Goal: Information Seeking & Learning: Check status

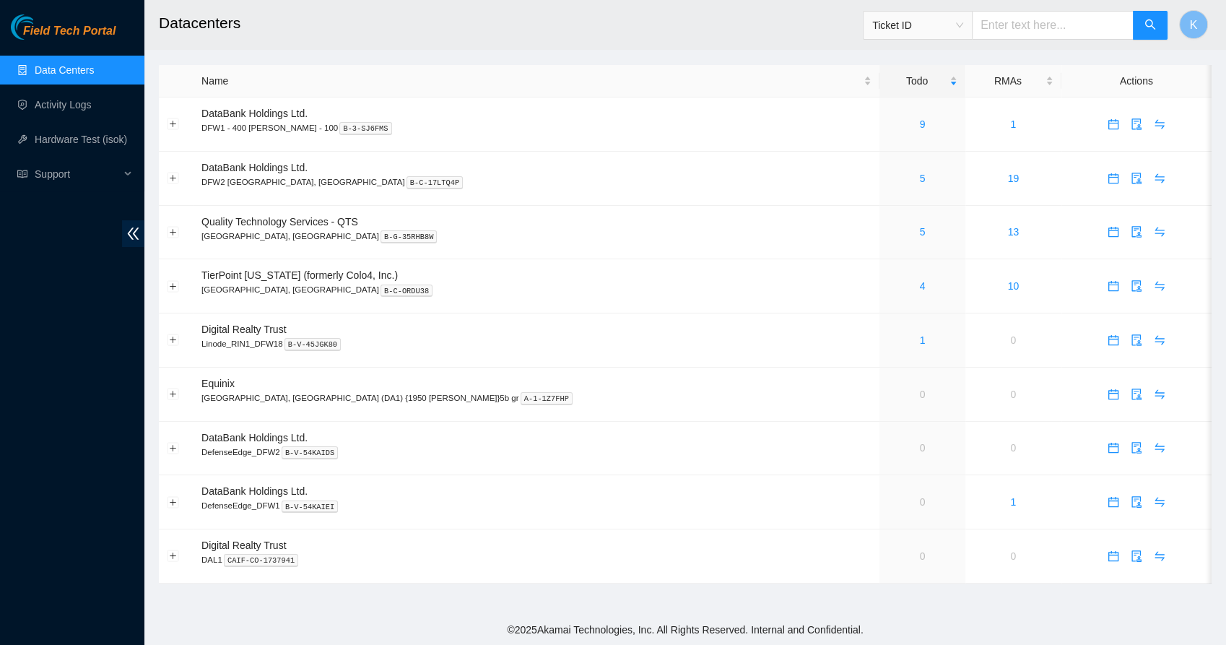
click at [76, 69] on link "Data Centers" at bounding box center [64, 70] width 59 height 12
click at [920, 289] on link "4" at bounding box center [923, 286] width 6 height 12
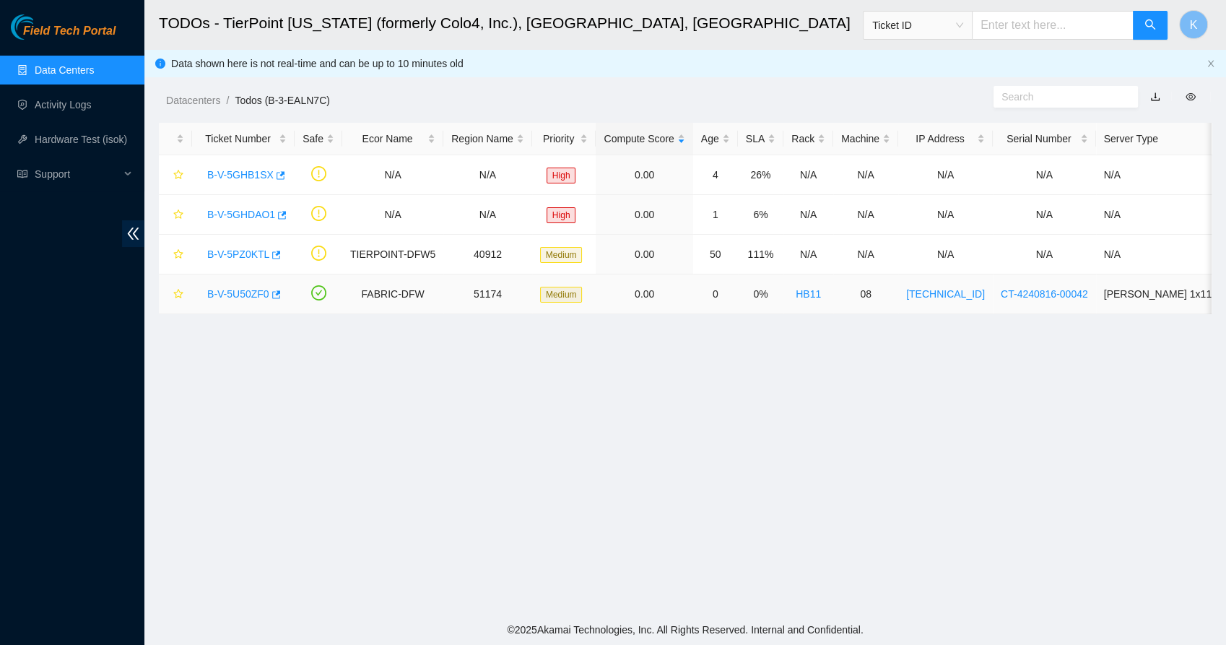
click at [235, 294] on link "B-V-5U50ZF0" at bounding box center [238, 294] width 62 height 12
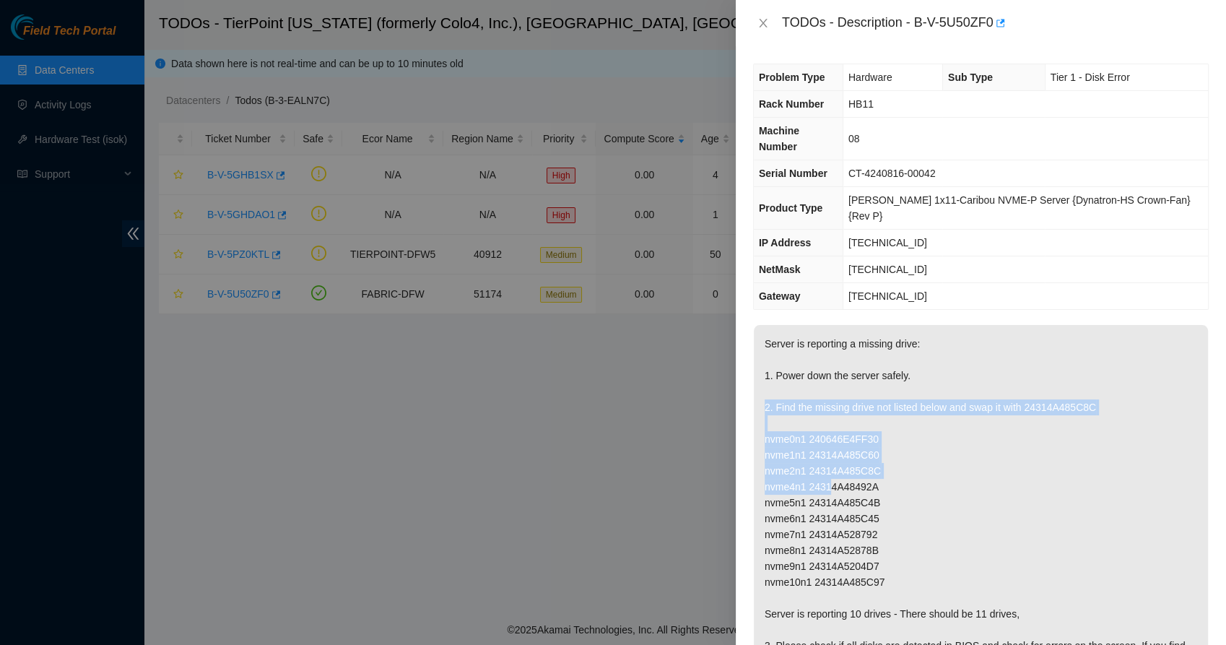
drag, startPoint x: 828, startPoint y: 391, endPoint x: 827, endPoint y: 459, distance: 67.9
click at [827, 459] on p "Server is reporting a missing drive: 1. Power down the server safely. 2. Find t…" at bounding box center [981, 606] width 454 height 562
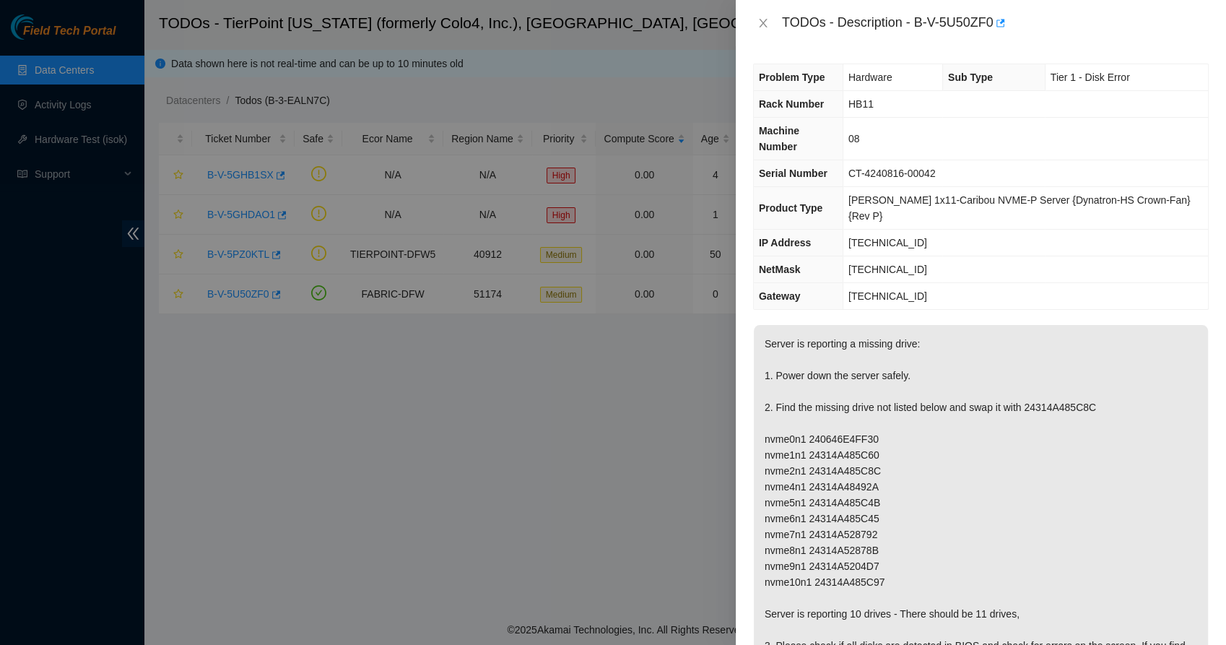
click at [824, 480] on p "Server is reporting a missing drive: 1. Power down the server safely. 2. Find t…" at bounding box center [981, 606] width 454 height 562
click at [753, 19] on button "Close" at bounding box center [763, 24] width 20 height 14
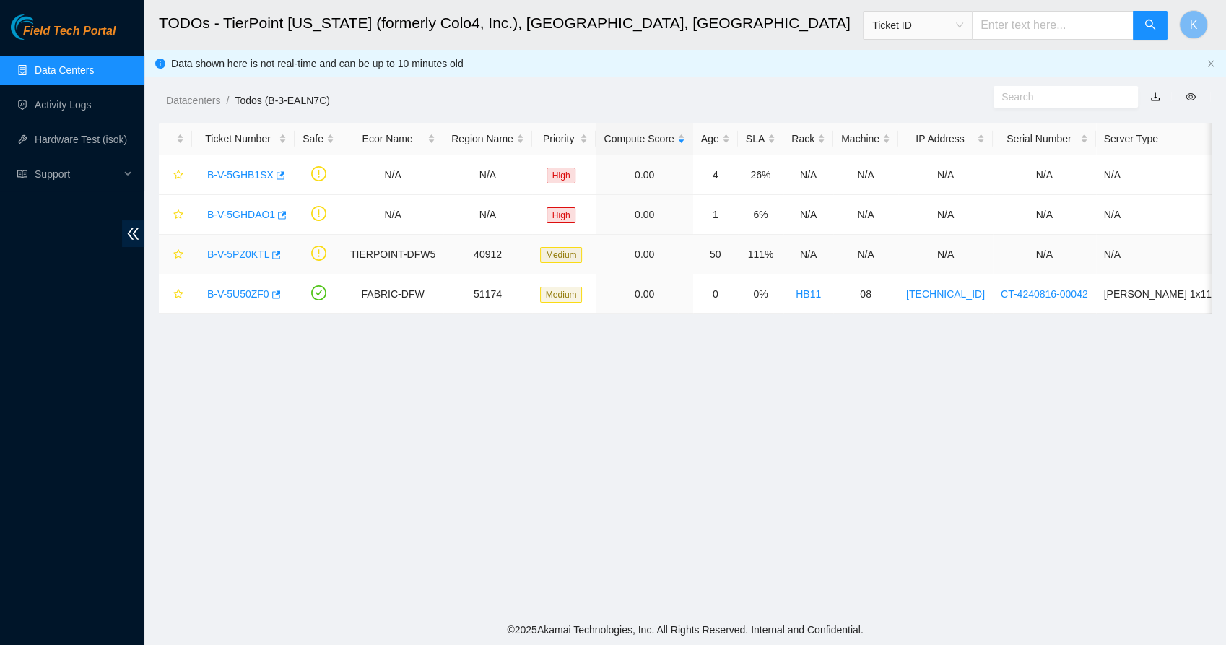
click at [241, 256] on link "B-V-5PZ0KTL" at bounding box center [238, 254] width 62 height 12
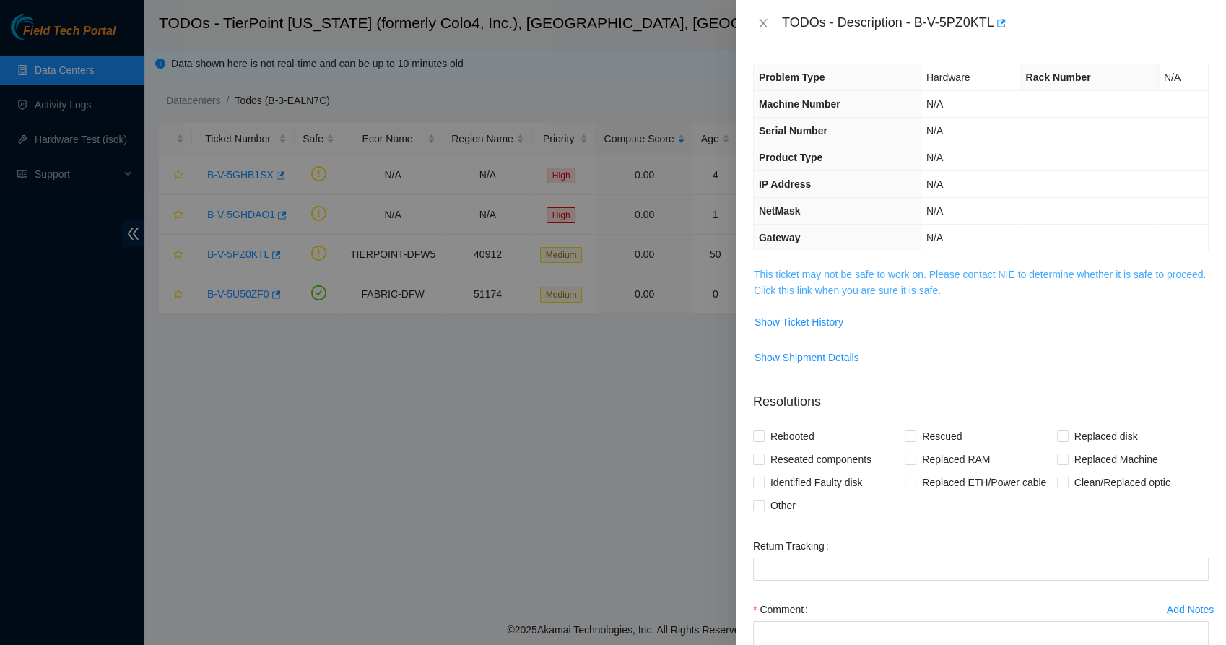
click at [780, 273] on link "This ticket may not be safe to work on. Please contact NIE to determine whether…" at bounding box center [980, 282] width 452 height 27
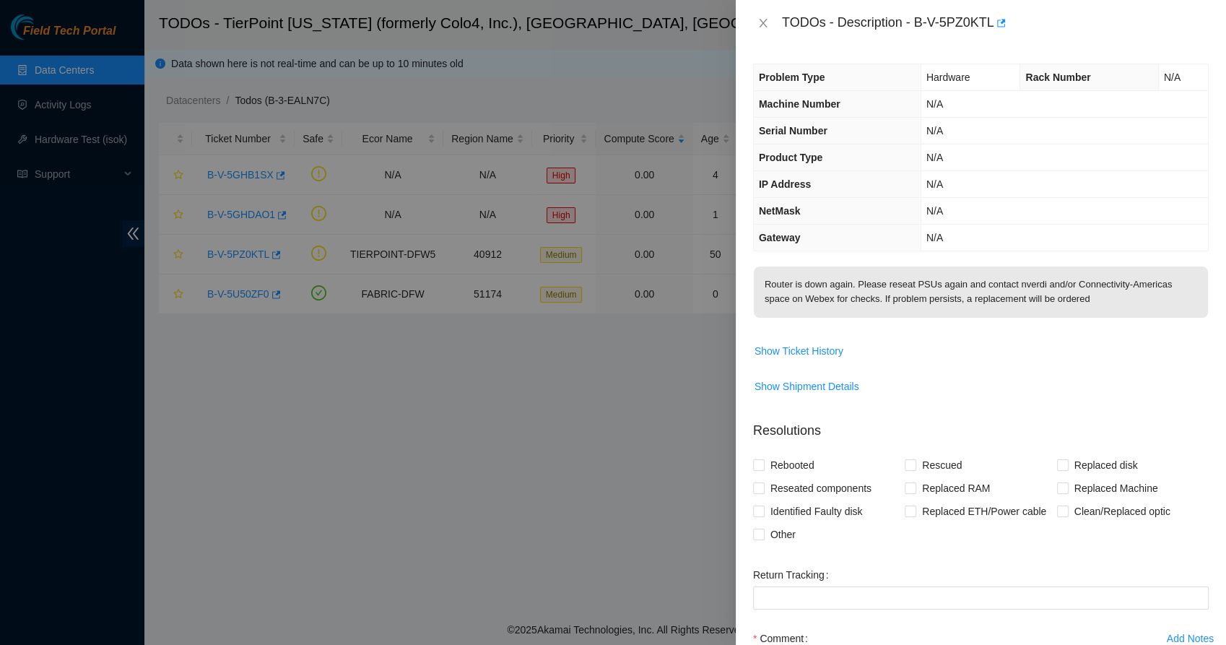
click at [844, 353] on span "Show Ticket History" at bounding box center [981, 350] width 454 height 23
click at [834, 350] on span "Show Ticket History" at bounding box center [798, 351] width 89 height 16
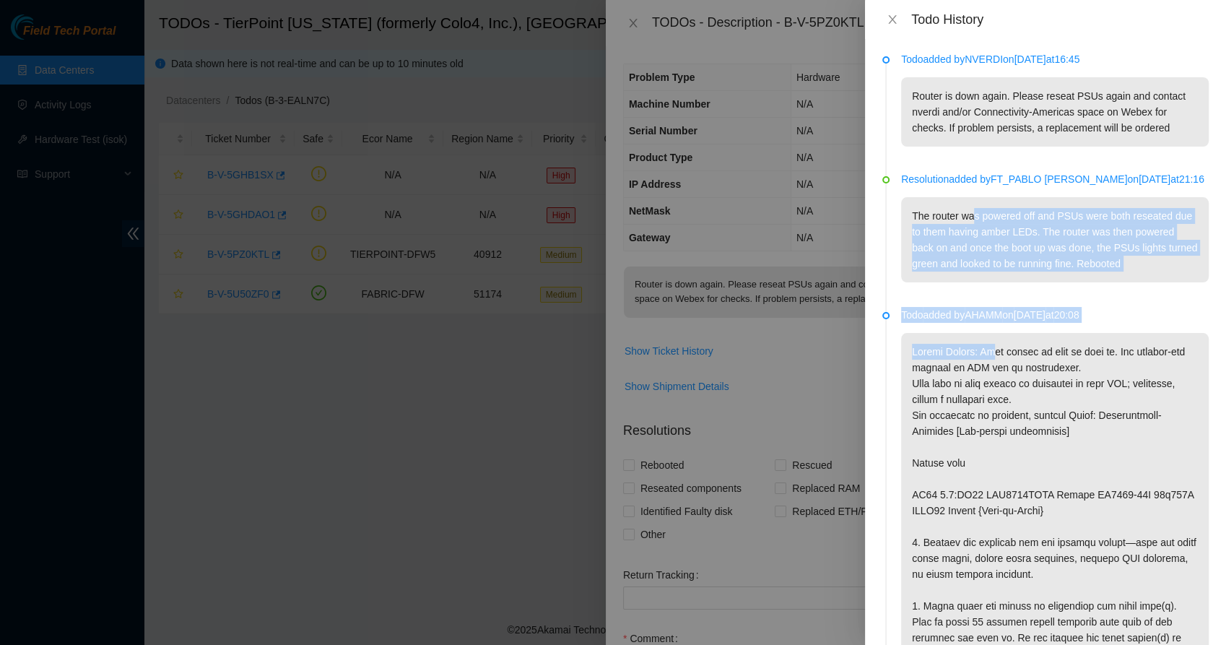
drag, startPoint x: 975, startPoint y: 191, endPoint x: 985, endPoint y: 326, distance: 135.4
drag, startPoint x: 985, startPoint y: 326, endPoint x: 953, endPoint y: 237, distance: 94.5
click at [953, 237] on p "The router was powered off and PSUs were both reseated due to them having amber…" at bounding box center [1055, 239] width 308 height 85
click at [1005, 263] on p "The router was powered off and PSUs were both reseated due to them having amber…" at bounding box center [1055, 239] width 308 height 85
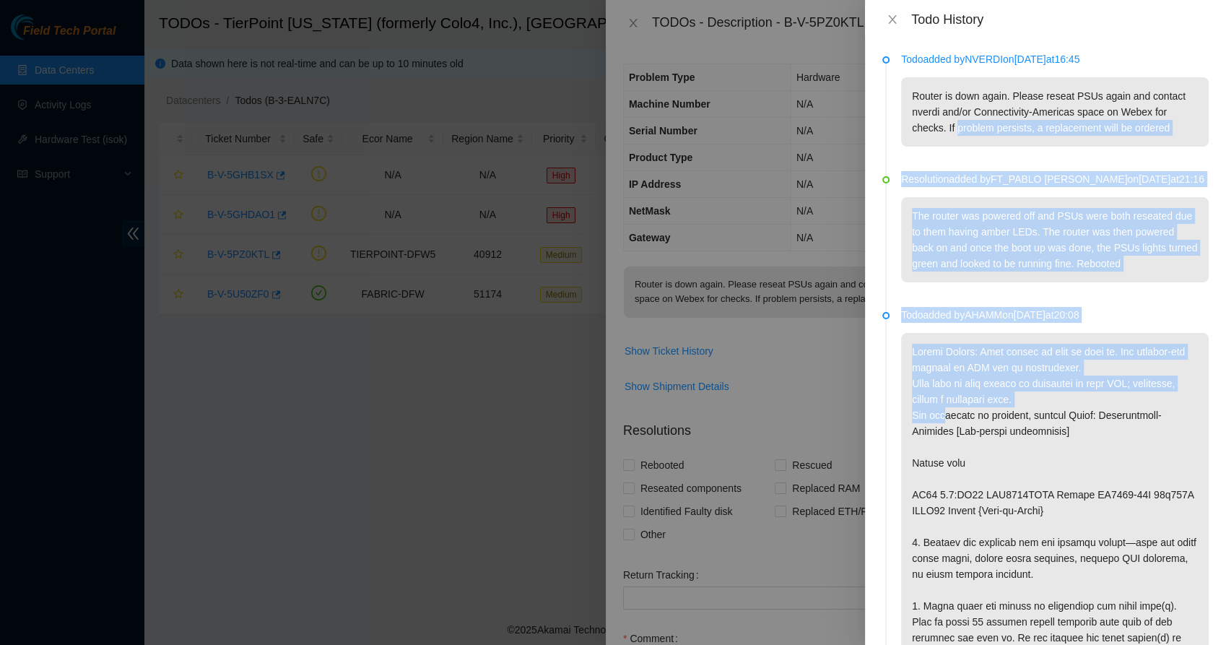
drag, startPoint x: 943, startPoint y: 365, endPoint x: 947, endPoint y: 413, distance: 47.8
drag, startPoint x: 947, startPoint y: 413, endPoint x: 912, endPoint y: 350, distance: 71.7
click at [912, 350] on p at bounding box center [1055, 566] width 308 height 466
click at [940, 251] on p "The router was powered off and PSUs were both reseated due to them having amber…" at bounding box center [1055, 239] width 308 height 85
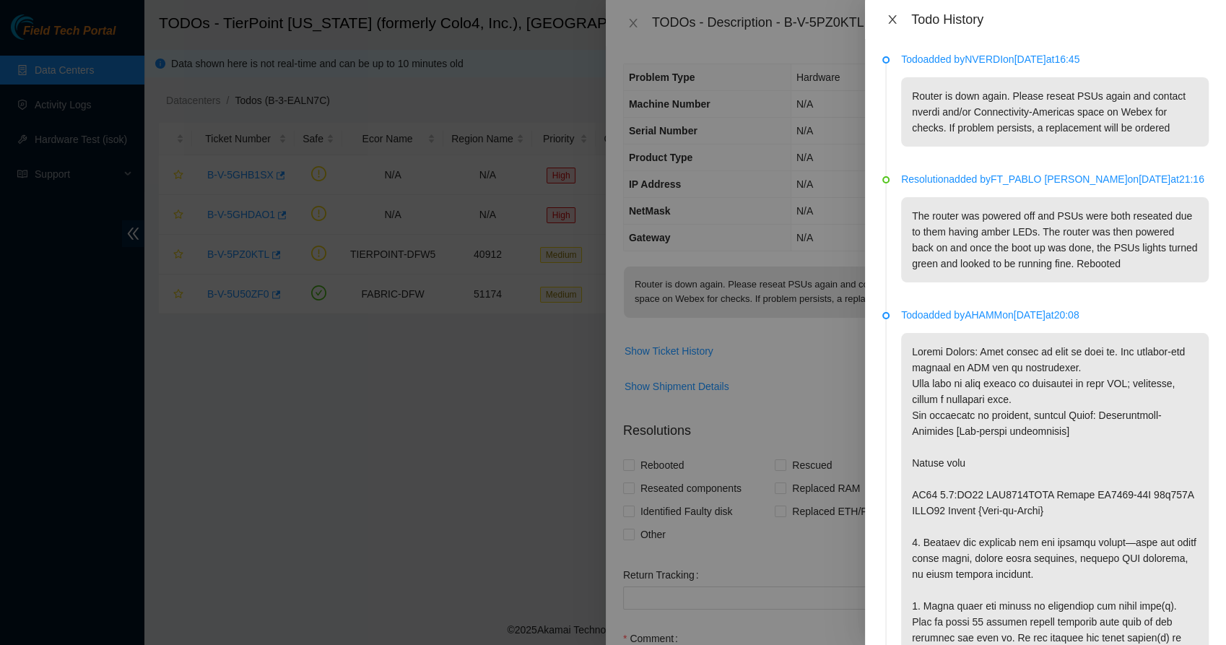
click at [896, 23] on icon "close" at bounding box center [892, 20] width 12 height 12
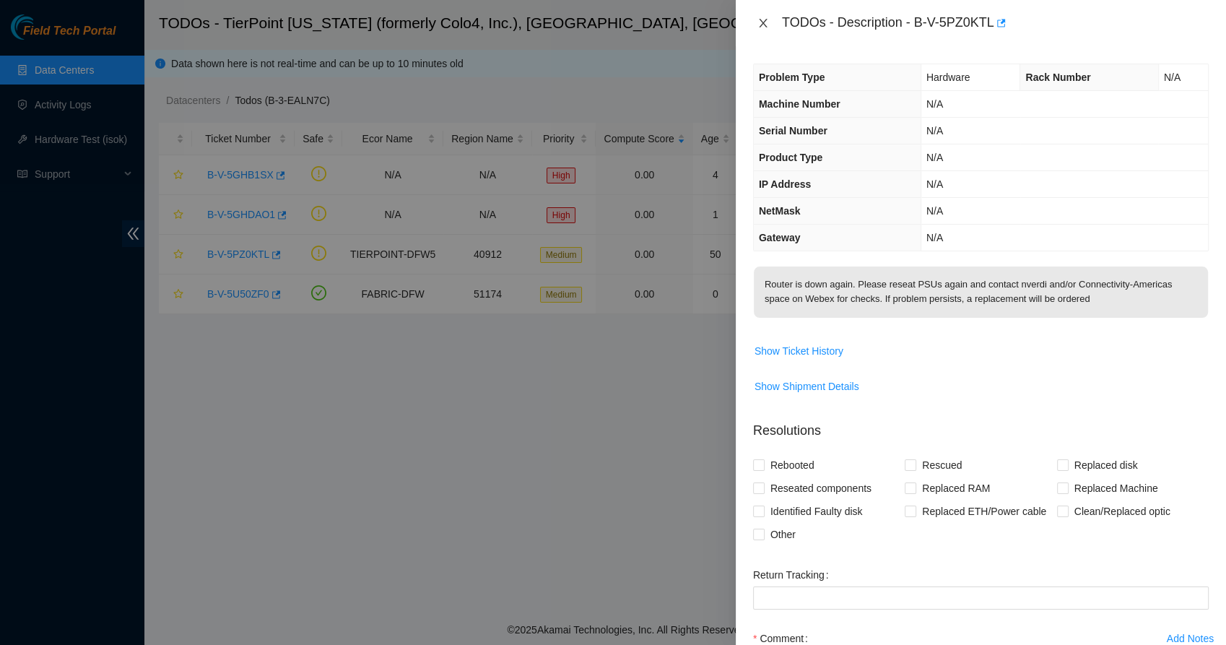
click at [768, 24] on button "Close" at bounding box center [763, 24] width 20 height 14
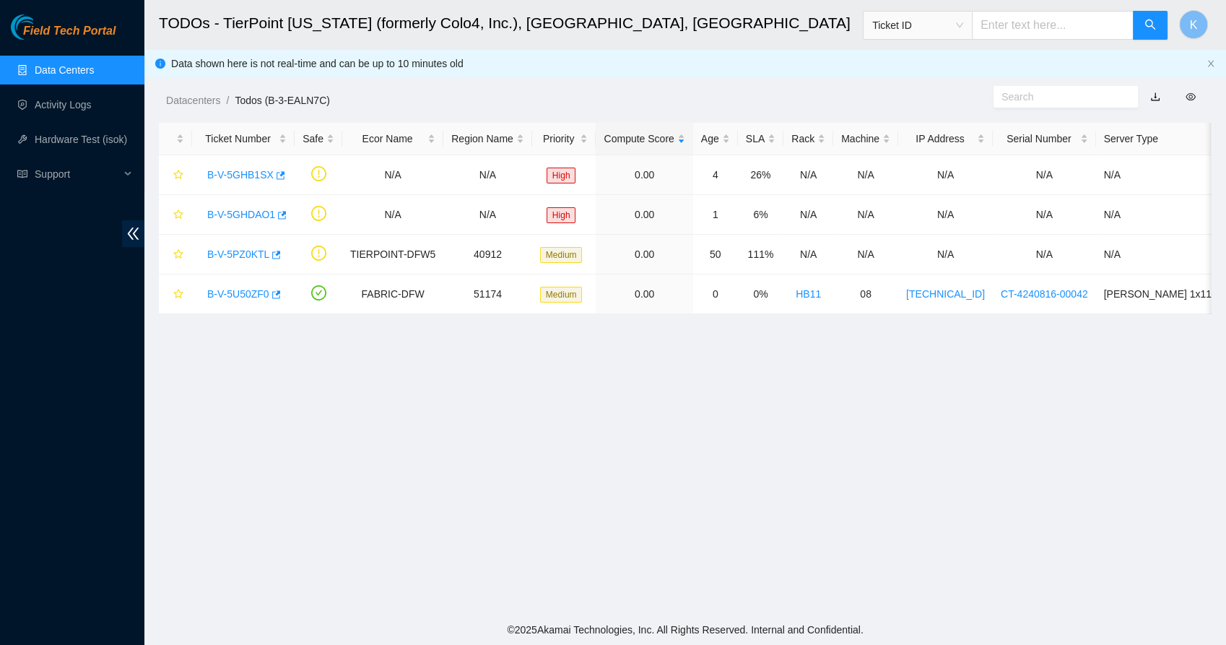
click at [469, 387] on main "TODOs - TierPoint Texas (formerly Colo4, Inc.), Dallas, TX Ticket ID K Data sho…" at bounding box center [684, 307] width 1081 height 614
click at [235, 248] on link "B-V-5PZ0KTL" at bounding box center [238, 254] width 62 height 12
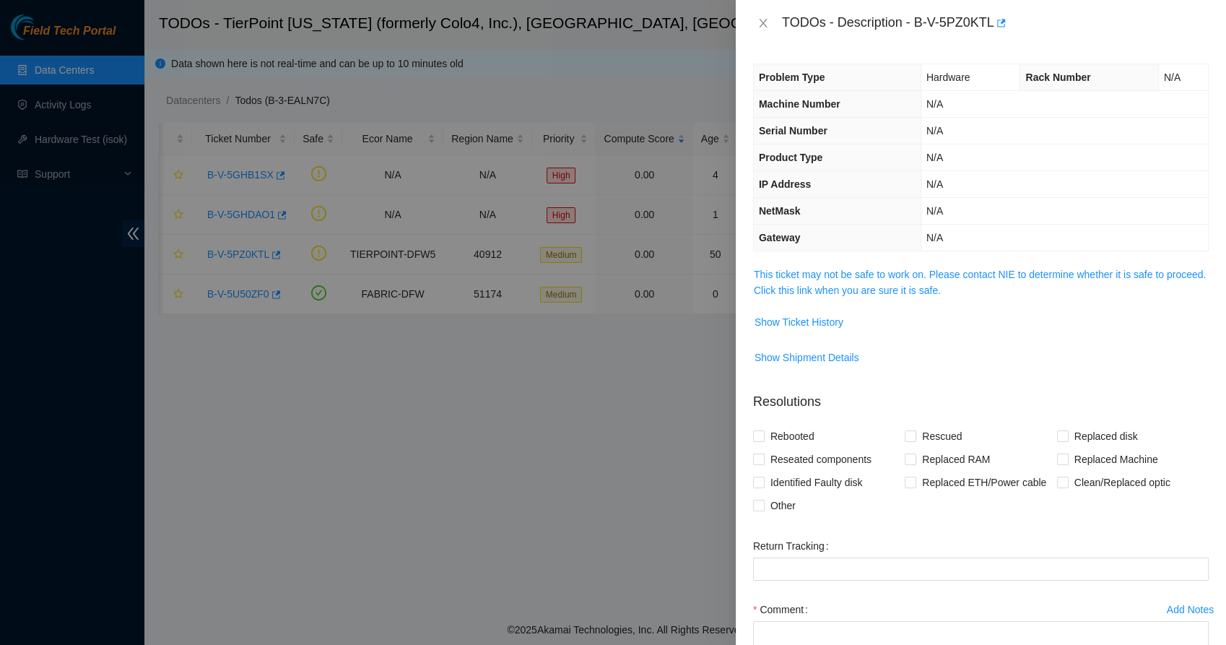
click at [806, 259] on div "Problem Type Hardware Rack Number N/A Machine Number N/A Serial Number N/A Prod…" at bounding box center [981, 345] width 490 height 598
click at [816, 269] on link "This ticket may not be safe to work on. Please contact NIE to determine whether…" at bounding box center [980, 282] width 452 height 27
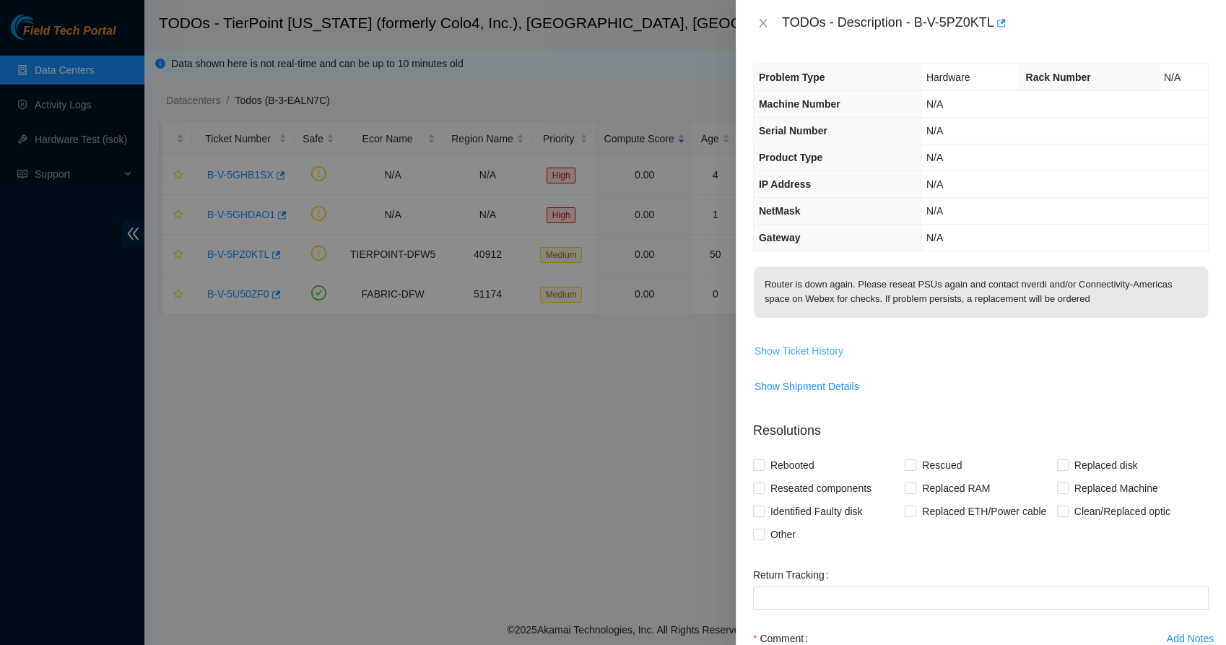
click at [806, 345] on span "Show Ticket History" at bounding box center [798, 351] width 89 height 16
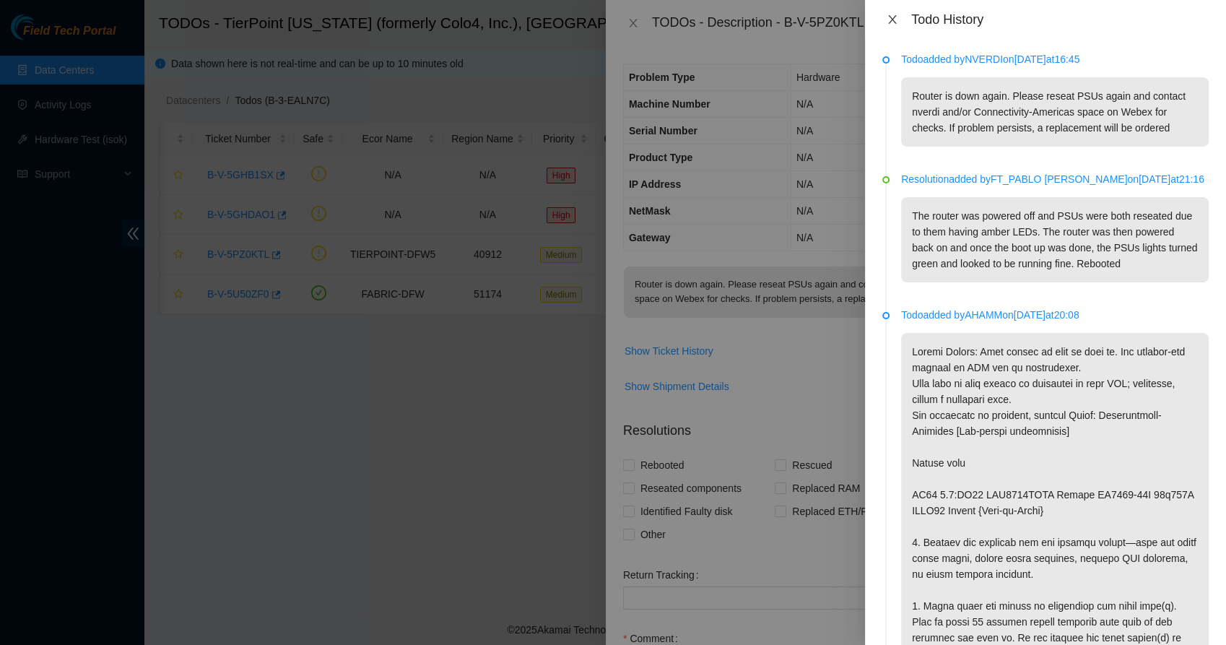
click at [887, 17] on icon "close" at bounding box center [892, 20] width 12 height 12
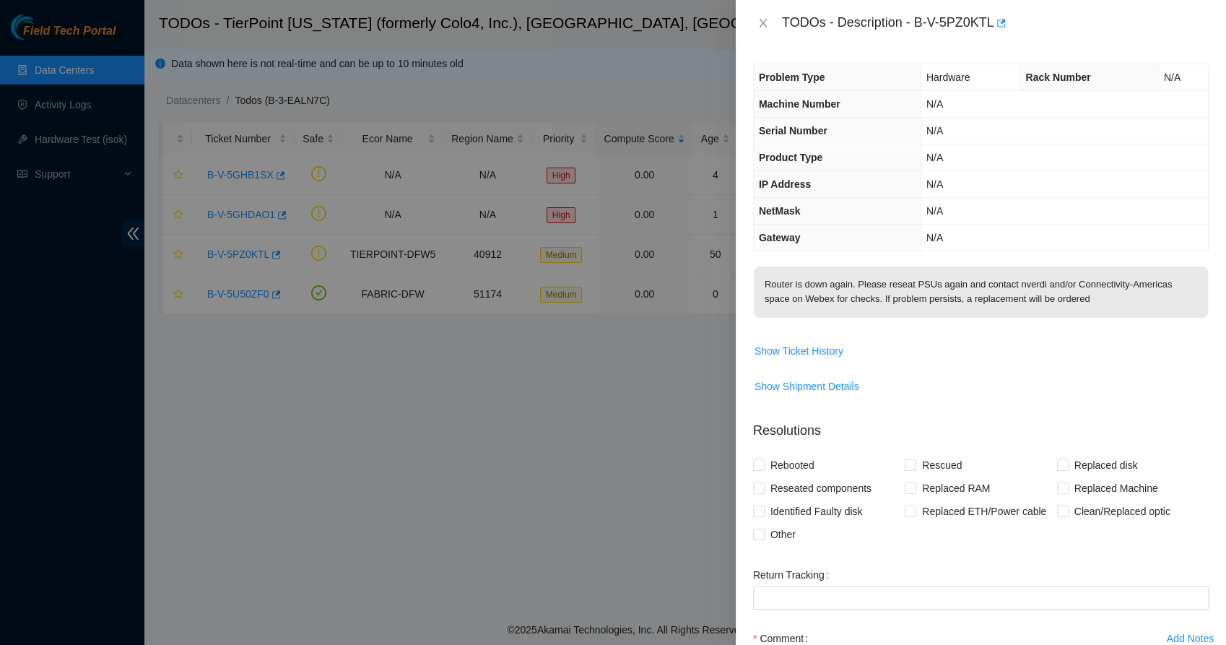
click at [762, 14] on div "TODOs - Description - B-V-5PZ0KTL" at bounding box center [980, 23] width 455 height 23
click at [762, 18] on icon "close" at bounding box center [763, 23] width 12 height 12
